Goal: Find specific page/section: Find specific page/section

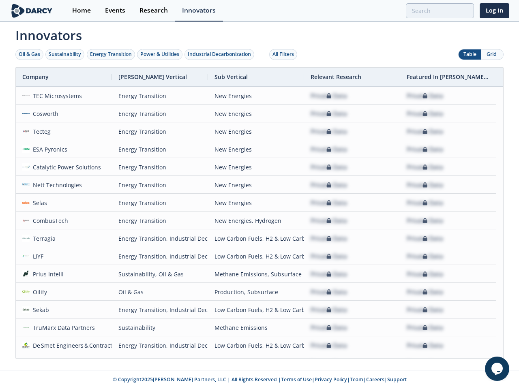
click at [30, 54] on div "Oil & Gas" at bounding box center [29, 54] width 21 height 7
click at [65, 54] on div "Sustainability" at bounding box center [65, 54] width 32 height 7
click at [111, 54] on div "Energy Transition" at bounding box center [111, 54] width 42 height 7
click at [161, 54] on div "Power & Utilities" at bounding box center [159, 54] width 39 height 7
click at [221, 54] on div "Industrial Decarbonization" at bounding box center [219, 54] width 63 height 7
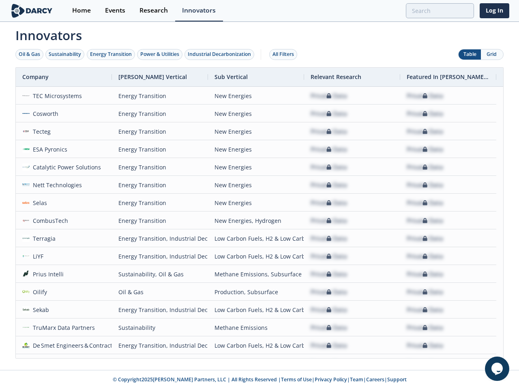
click at [286, 54] on div "All Filters" at bounding box center [283, 54] width 21 height 7
